Goal: Task Accomplishment & Management: Manage account settings

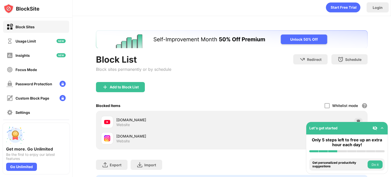
scroll to position [32, 0]
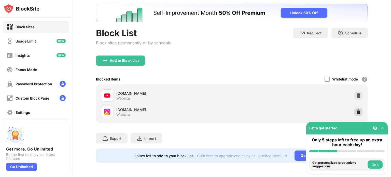
click at [356, 109] on img at bounding box center [358, 111] width 5 height 5
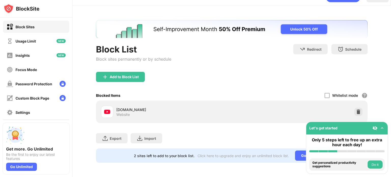
scroll to position [15, 0]
drag, startPoint x: 111, startPoint y: 66, endPoint x: 117, endPoint y: 68, distance: 6.4
click at [117, 68] on div "Block List Block sites permanently or by schedule Redirect Choose a site to be …" at bounding box center [232, 91] width 272 height 143
click at [117, 72] on div "Add to Block List" at bounding box center [120, 77] width 49 height 10
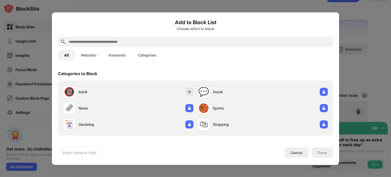
click at [87, 59] on button "Websites" at bounding box center [89, 55] width 28 height 10
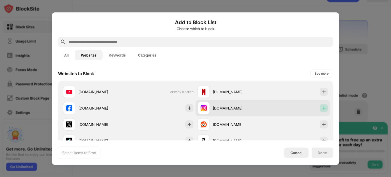
click at [320, 111] on div at bounding box center [324, 108] width 8 height 8
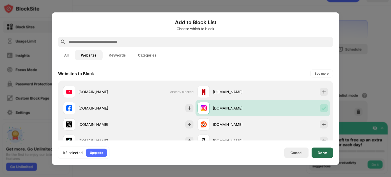
click at [327, 153] on div "Done" at bounding box center [322, 152] width 21 height 10
